Goal: Transaction & Acquisition: Book appointment/travel/reservation

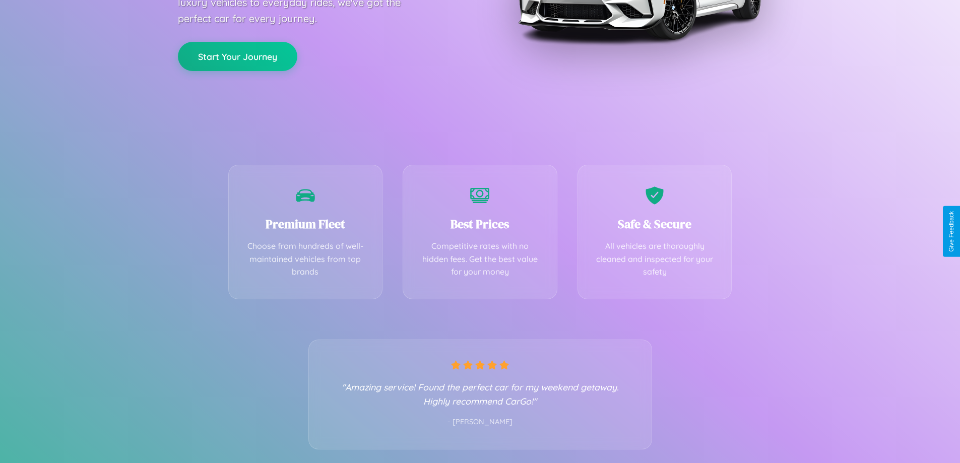
scroll to position [198, 0]
click at [480, 231] on div "Best Prices Competitive rates with no hidden fees. Get the best value for your …" at bounding box center [480, 229] width 155 height 135
click at [237, 55] on button "Start Your Journey" at bounding box center [237, 54] width 119 height 29
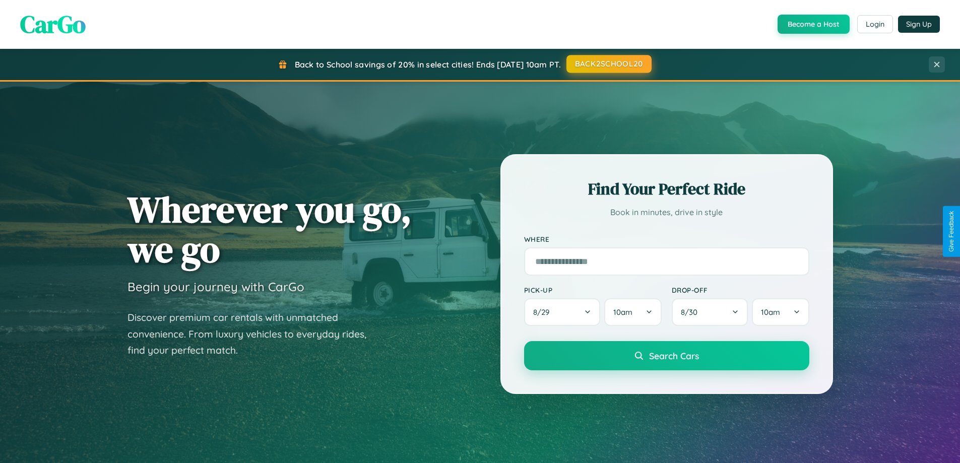
click at [608, 64] on button "BACK2SCHOOL20" at bounding box center [608, 64] width 85 height 18
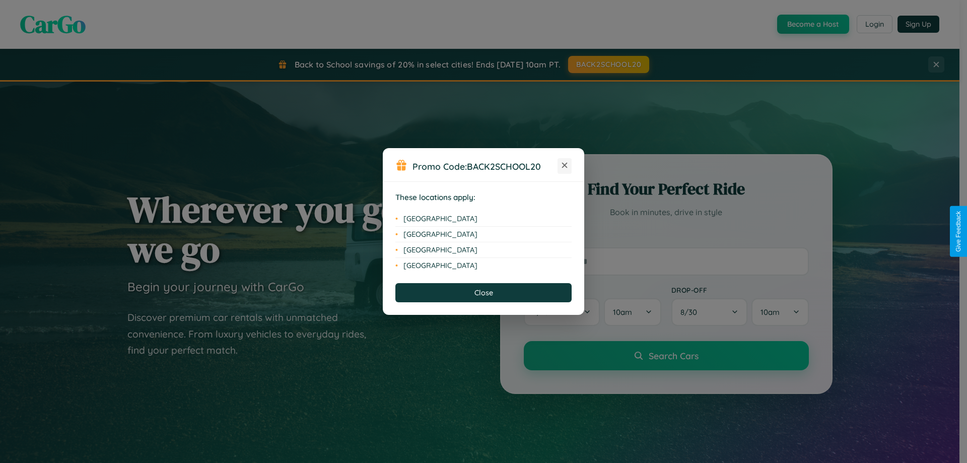
click at [565, 166] on icon at bounding box center [565, 166] width 6 height 6
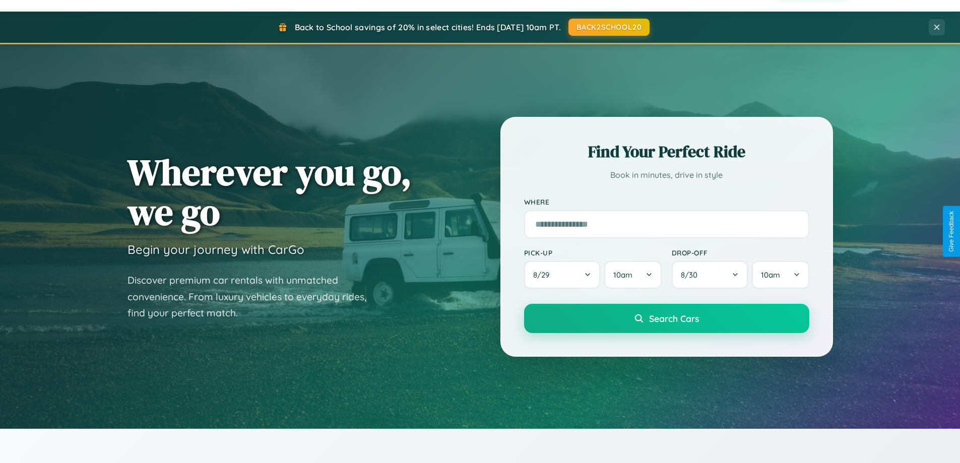
scroll to position [434, 0]
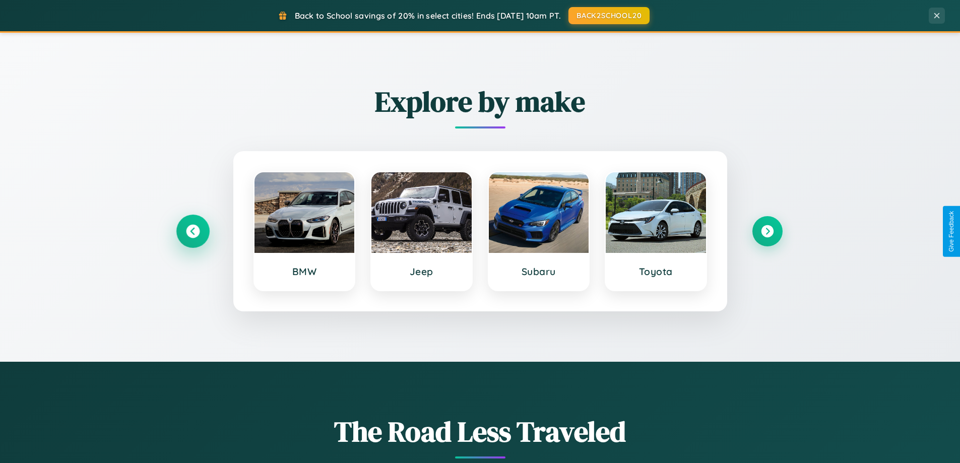
click at [192, 231] on icon at bounding box center [193, 232] width 14 height 14
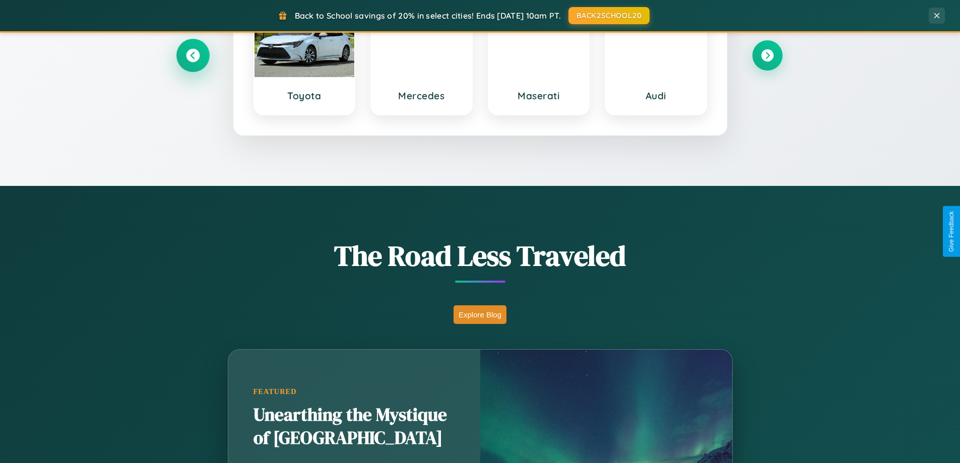
scroll to position [1939, 0]
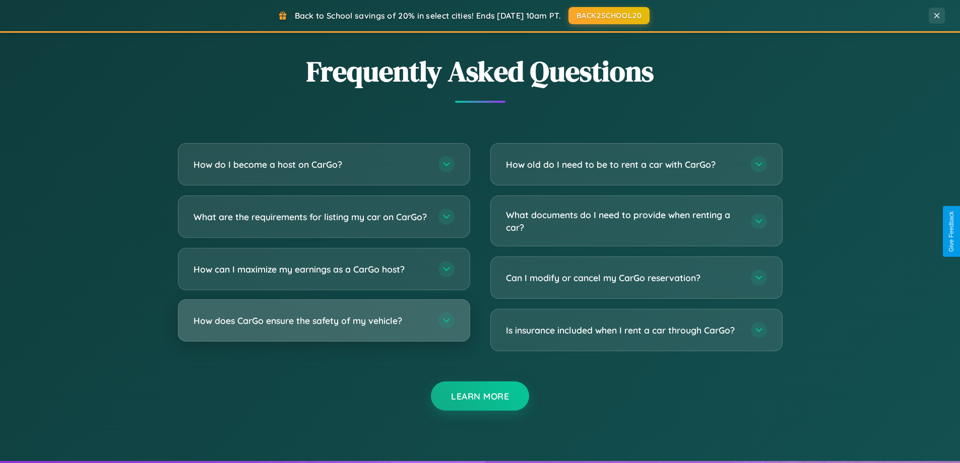
click at [323, 327] on h3 "How does CarGo ensure the safety of my vehicle?" at bounding box center [310, 320] width 235 height 13
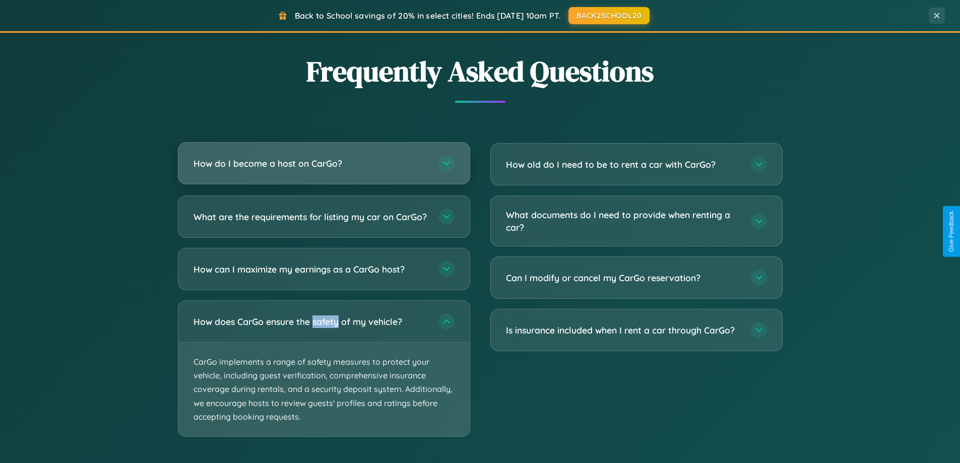
click at [323, 164] on h3 "How do I become a host on CarGo?" at bounding box center [310, 163] width 235 height 13
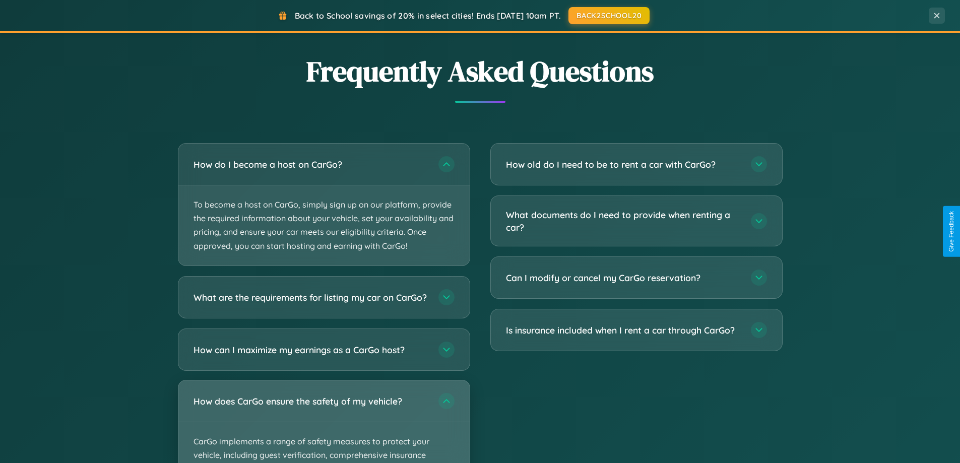
click at [323, 422] on div "How does CarGo ensure the safety of my vehicle?" at bounding box center [323, 400] width 291 height 41
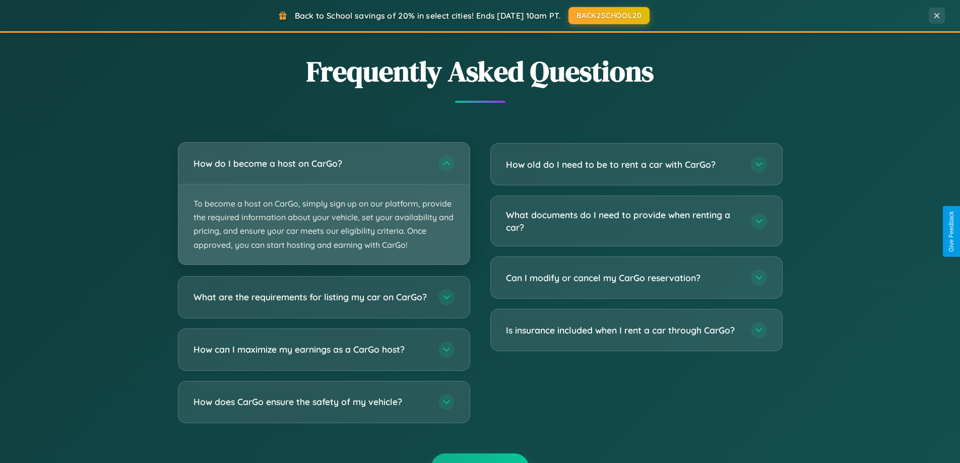
click at [323, 204] on p "To become a host on CarGo, simply sign up on our platform, provide the required…" at bounding box center [323, 224] width 291 height 80
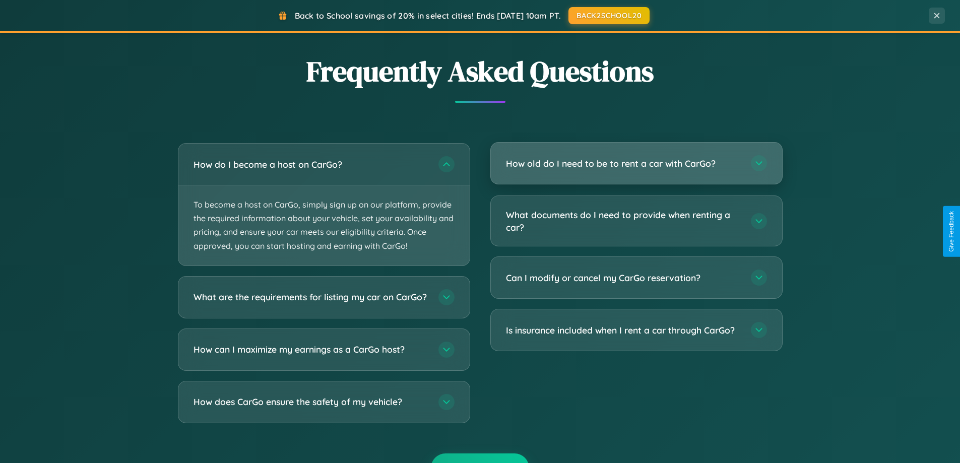
click at [636, 164] on h3 "How old do I need to be to rent a car with CarGo?" at bounding box center [623, 163] width 235 height 13
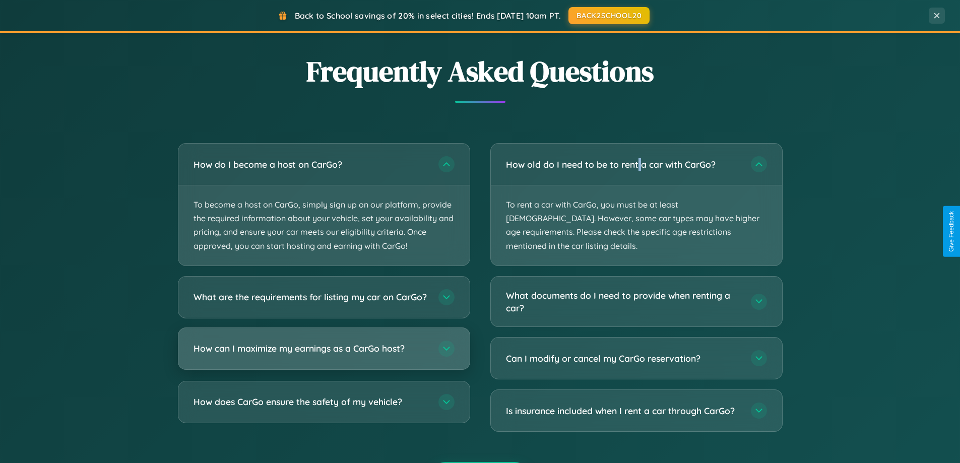
click at [323, 355] on h3 "How can I maximize my earnings as a CarGo host?" at bounding box center [310, 348] width 235 height 13
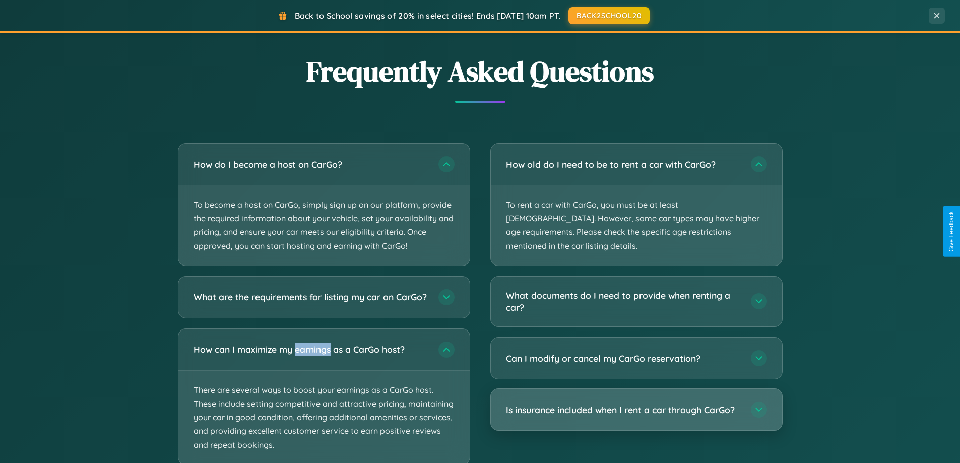
click at [636, 404] on h3 "Is insurance included when I rent a car through CarGo?" at bounding box center [623, 410] width 235 height 13
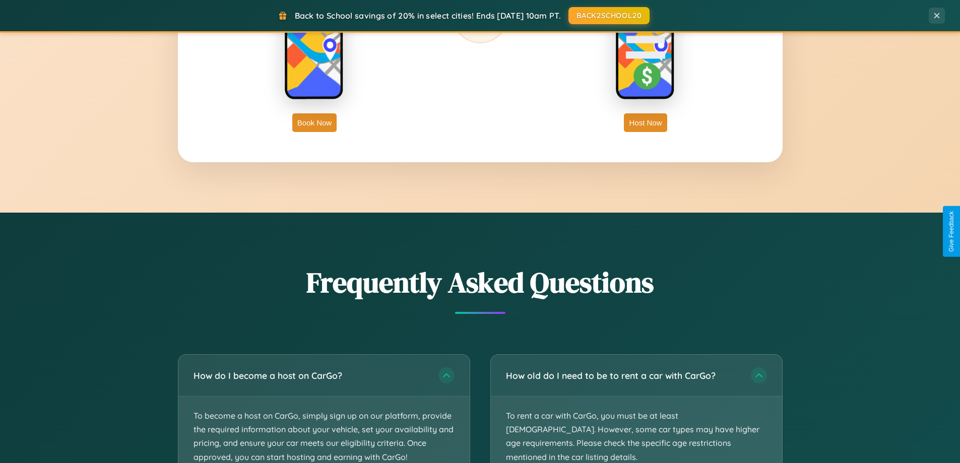
scroll to position [1619, 0]
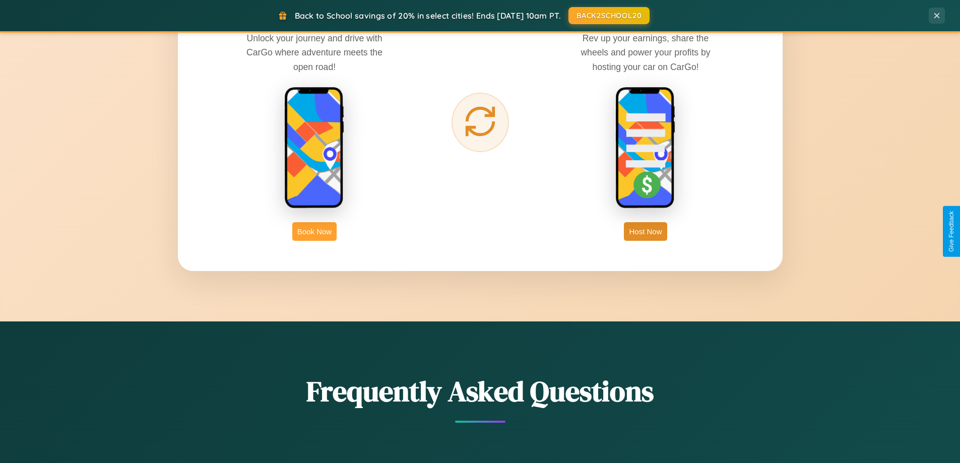
click at [314, 231] on button "Book Now" at bounding box center [314, 231] width 44 height 19
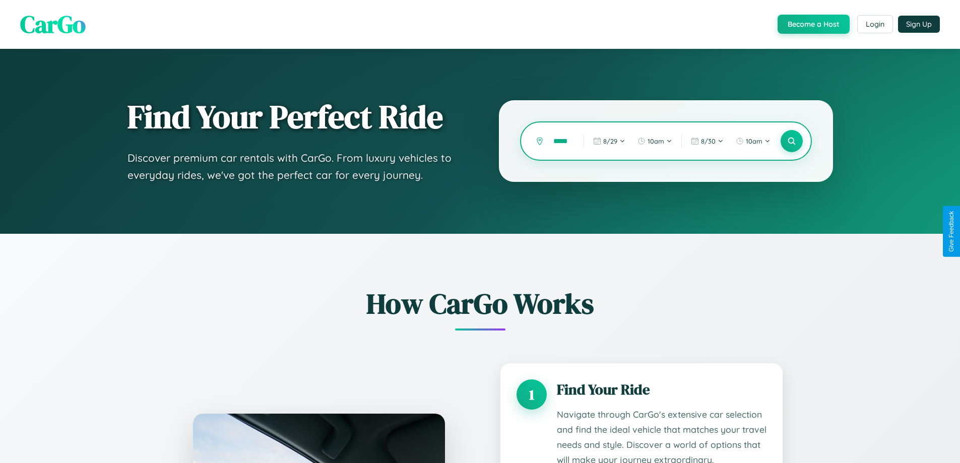
type input "******"
